Goal: Find specific page/section: Find specific page/section

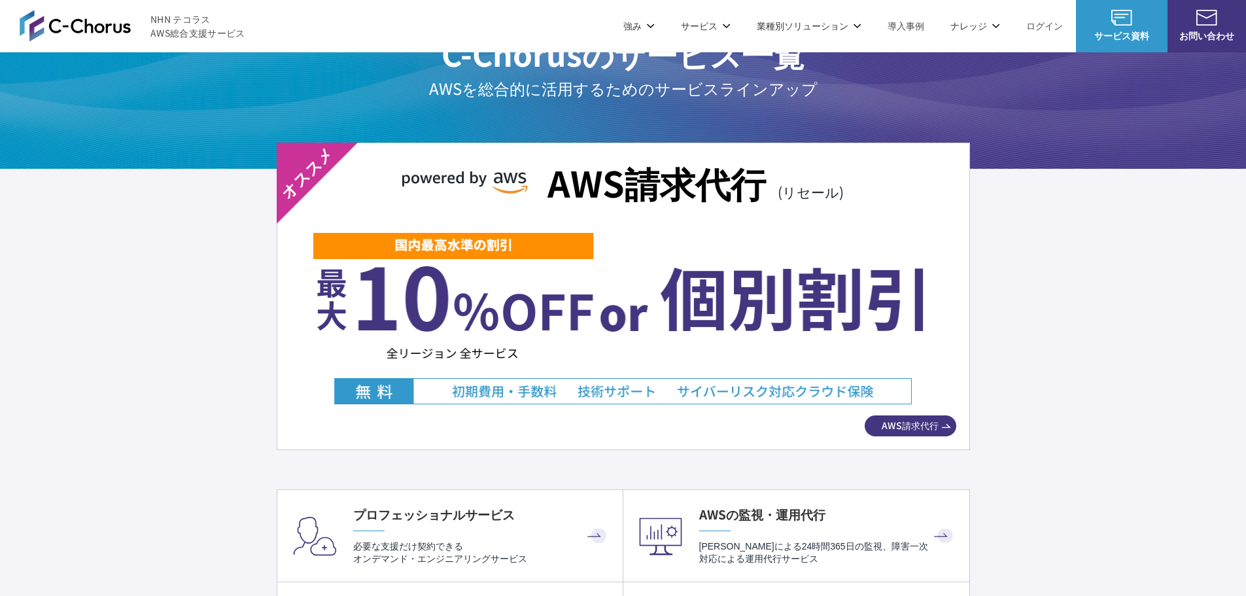
scroll to position [2265, 0]
click at [693, 285] on img at bounding box center [623, 317] width 620 height 173
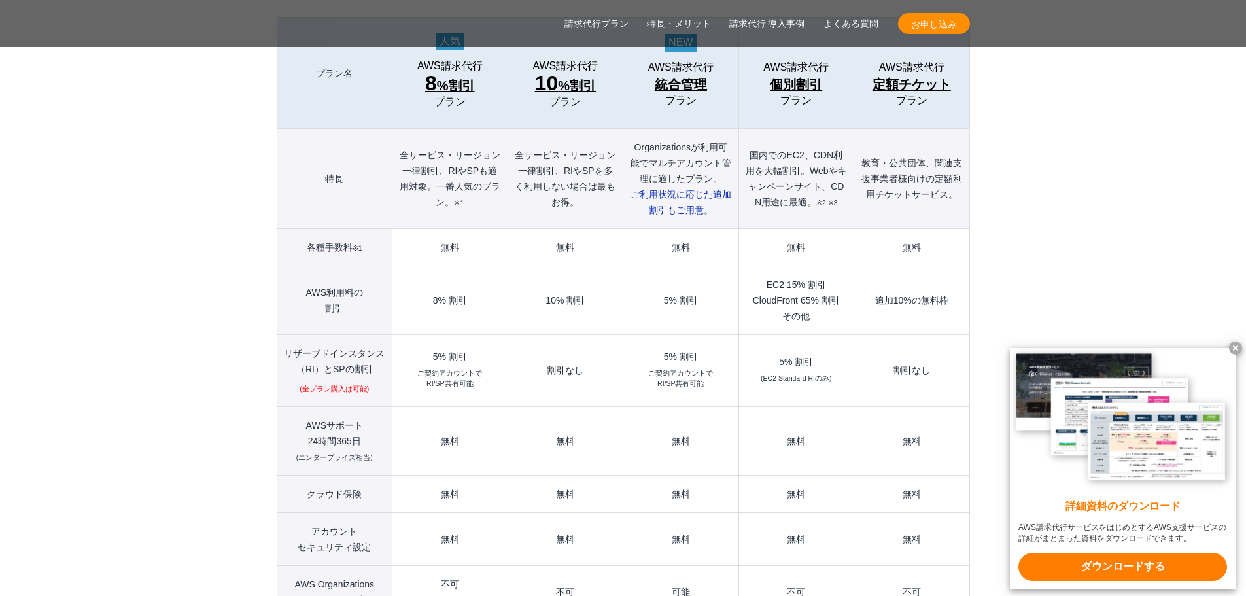
scroll to position [1518, 0]
click at [1240, 347] on x-t at bounding box center [1235, 348] width 13 height 13
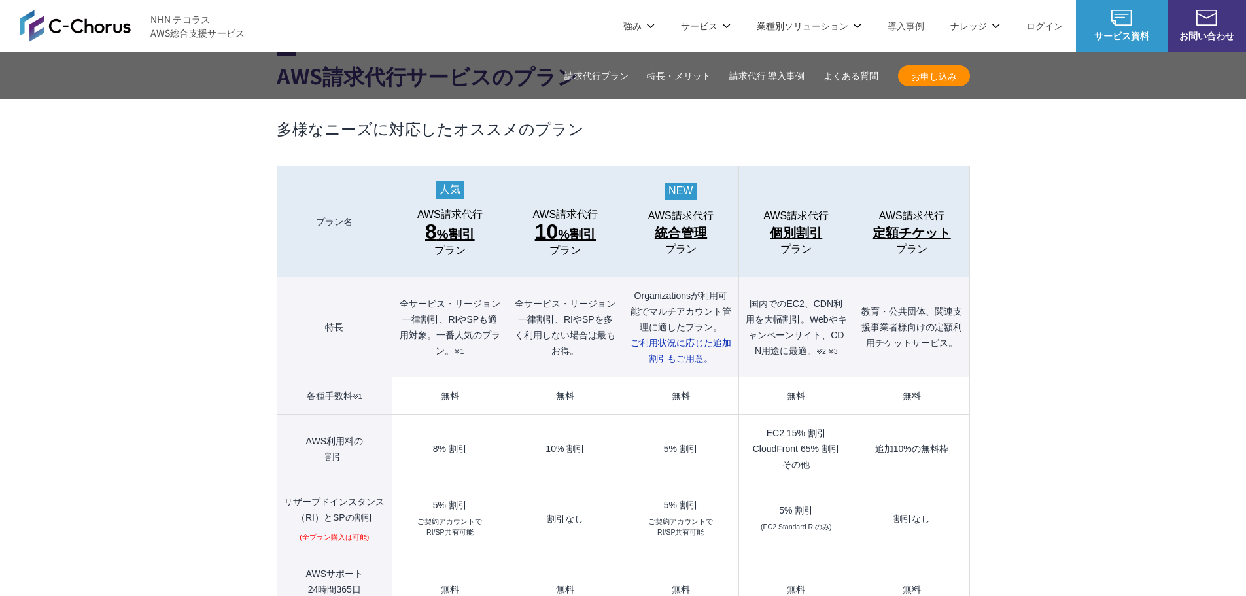
scroll to position [1365, 0]
